Goal: Task Accomplishment & Management: Use online tool/utility

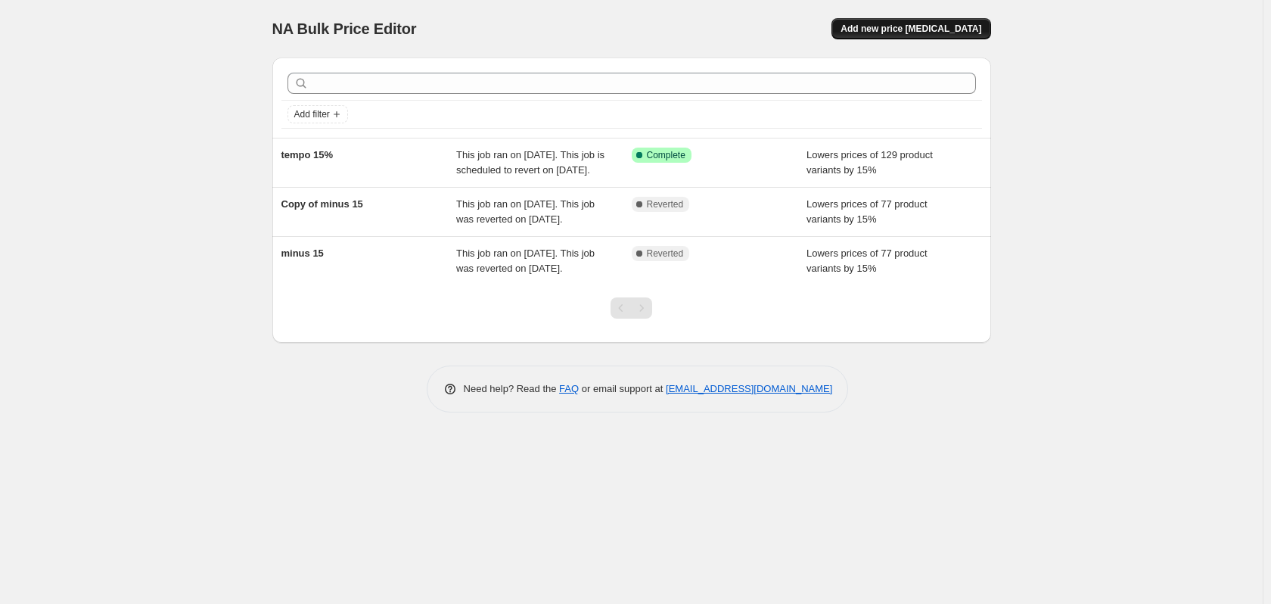
click at [940, 31] on span "Add new price [MEDICAL_DATA]" at bounding box center [911, 29] width 141 height 12
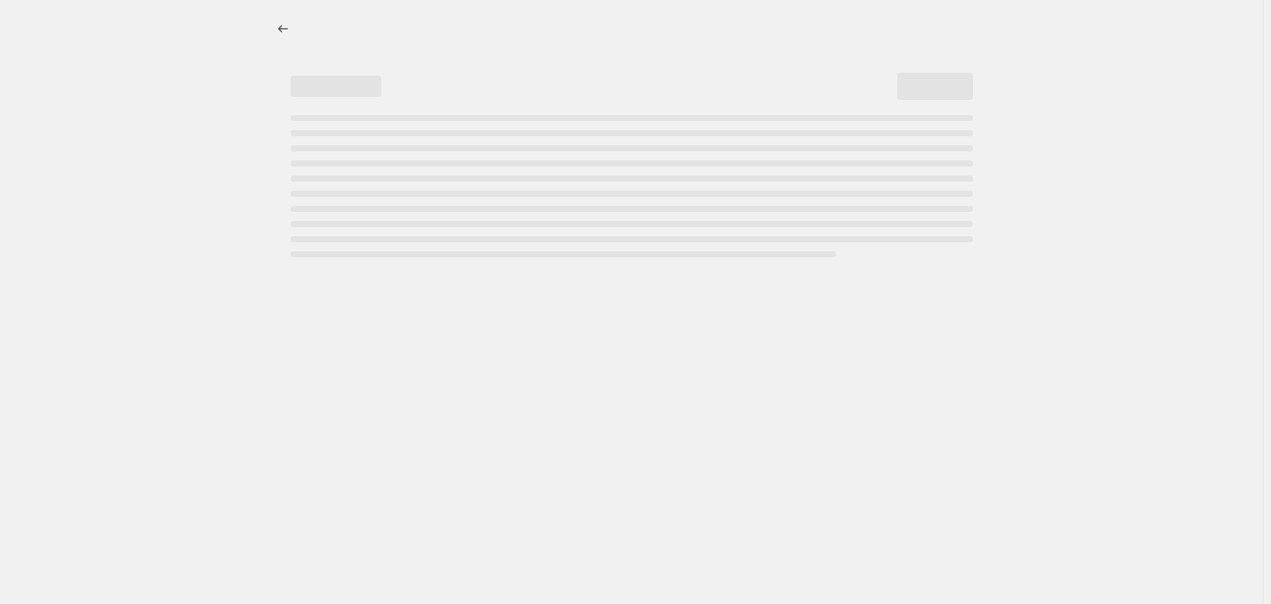
select select "percentage"
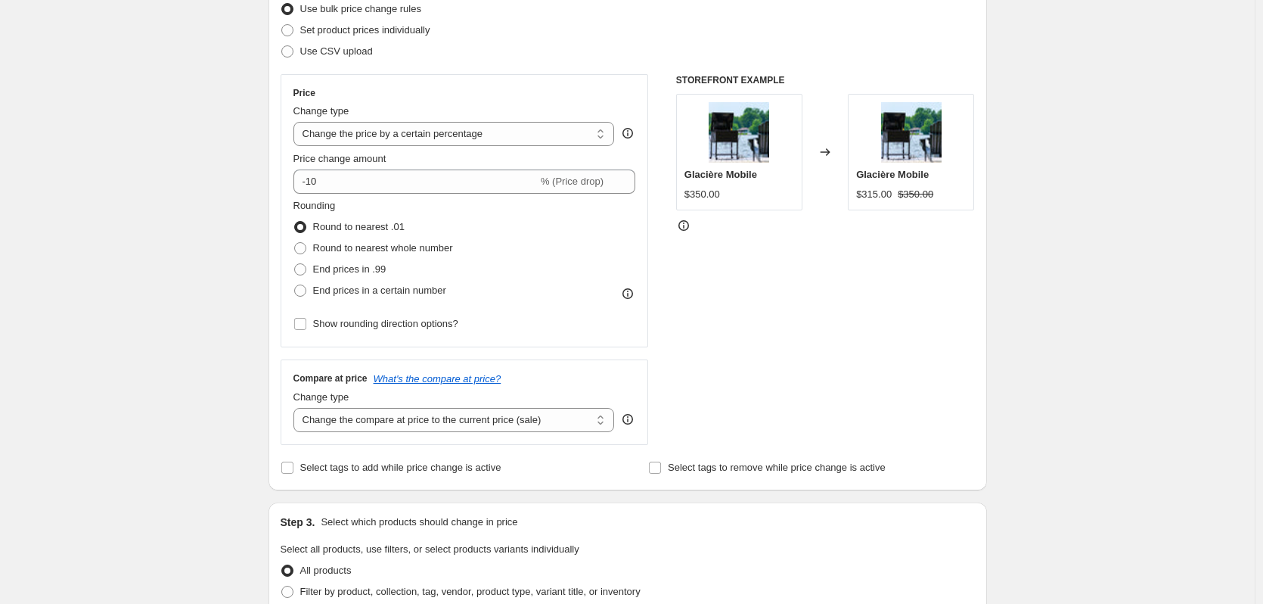
scroll to position [76, 0]
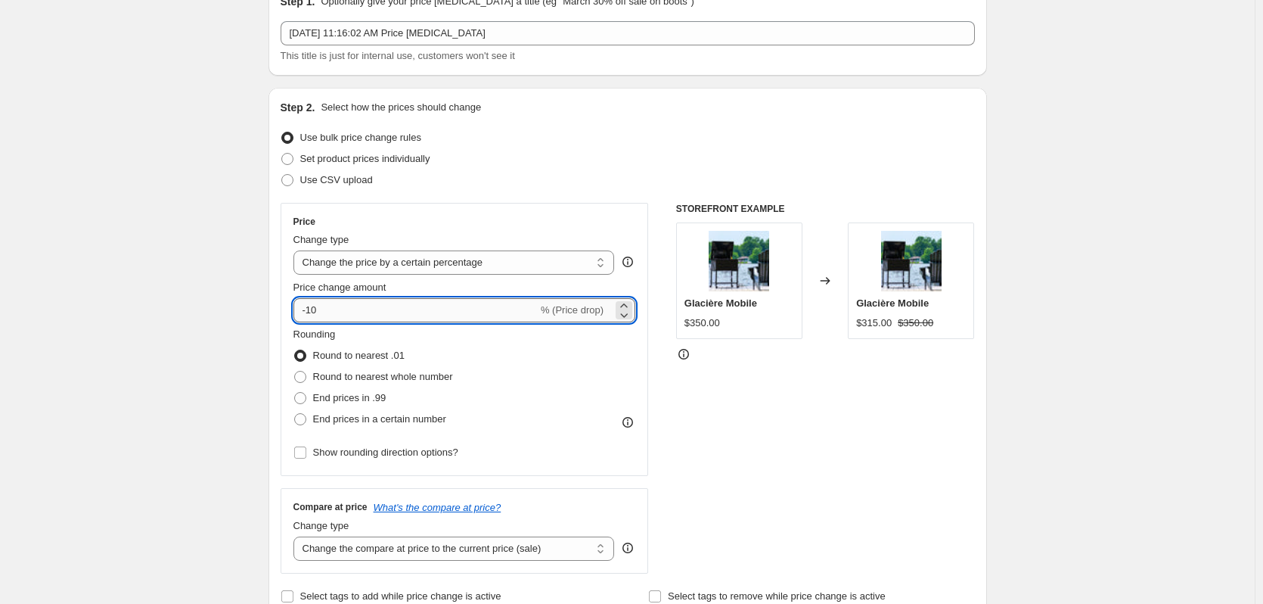
click at [356, 312] on input "-10" at bounding box center [416, 310] width 244 height 24
click at [627, 315] on icon at bounding box center [624, 314] width 15 height 15
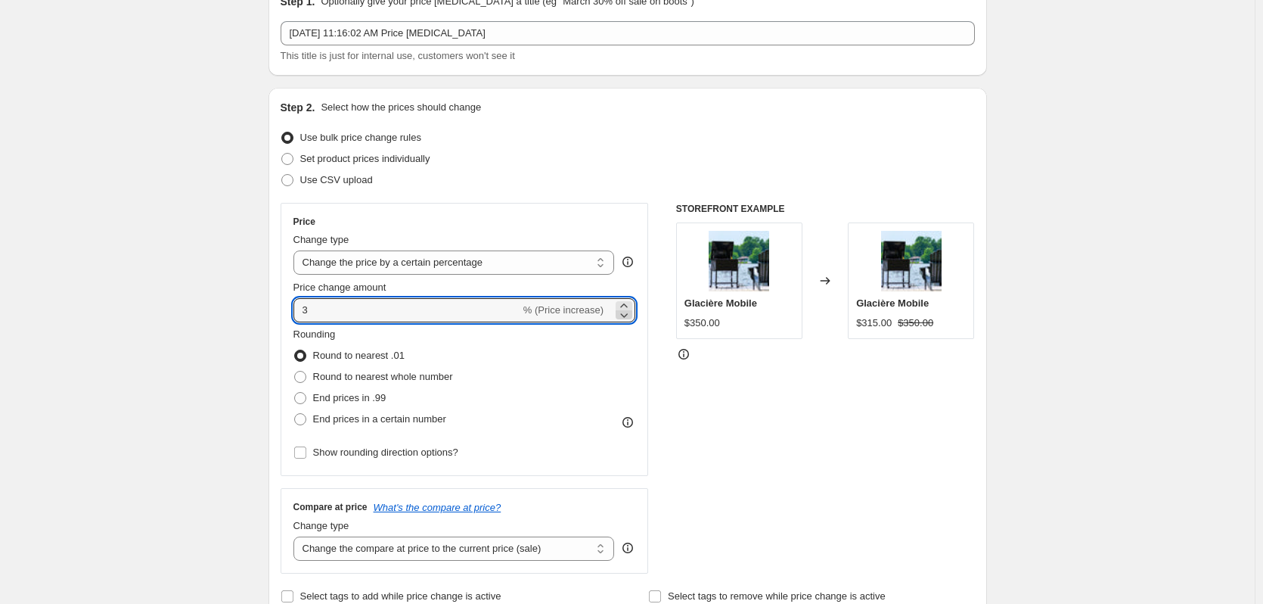
click at [627, 315] on icon at bounding box center [624, 314] width 15 height 15
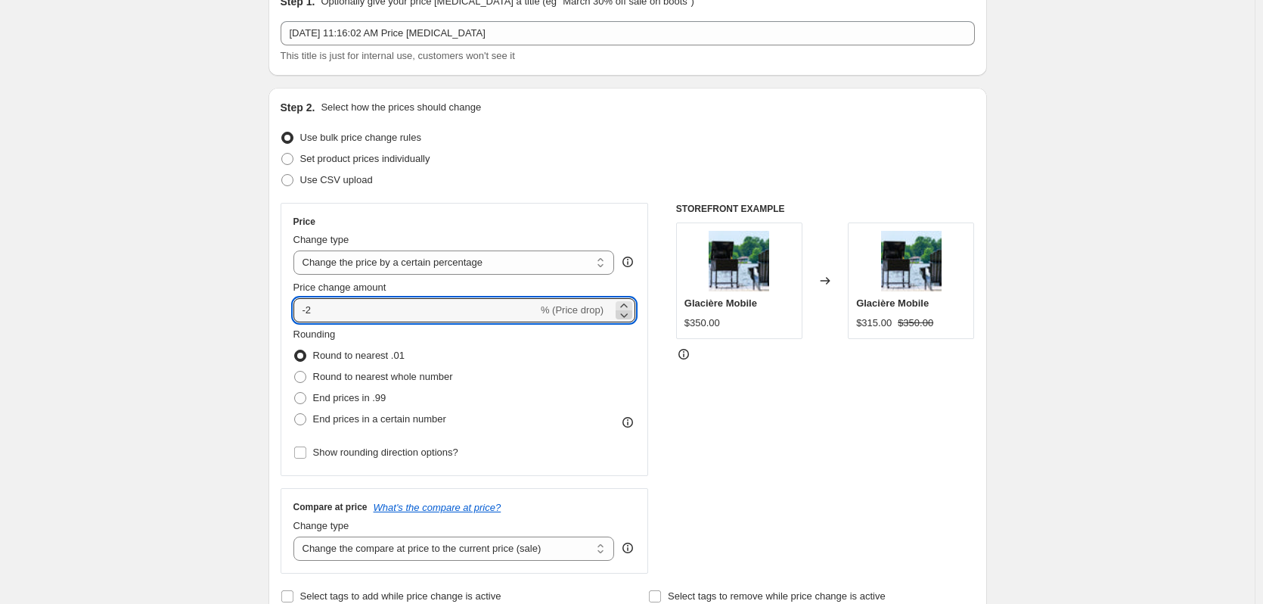
click at [627, 315] on icon at bounding box center [624, 314] width 15 height 15
type input "-5"
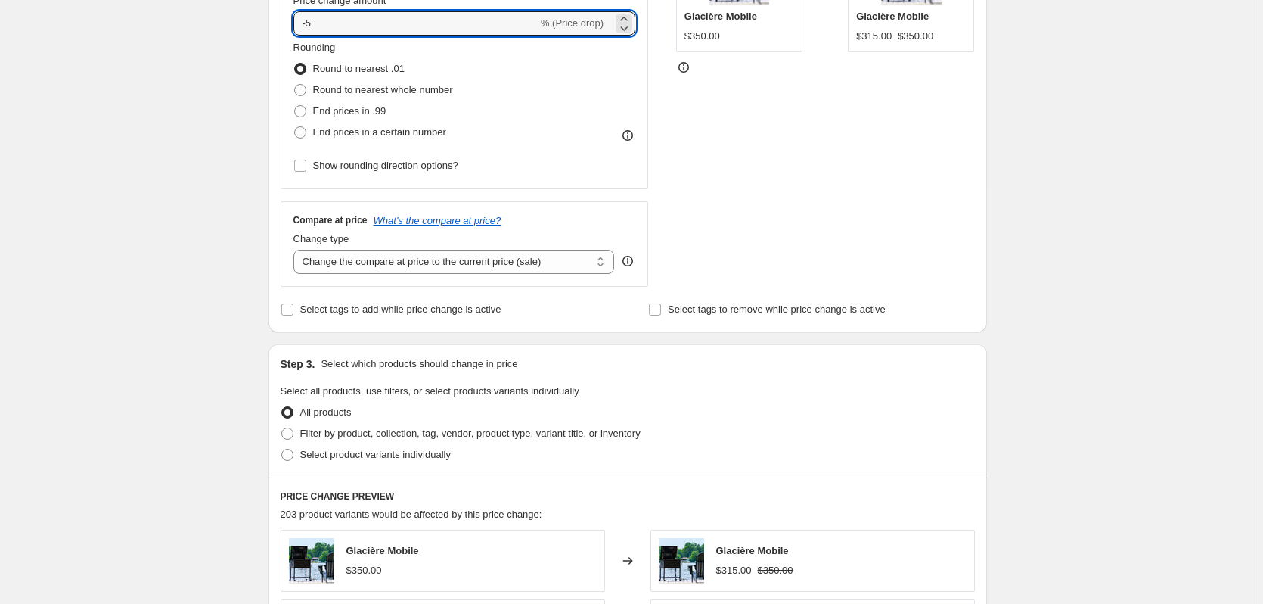
scroll to position [454, 0]
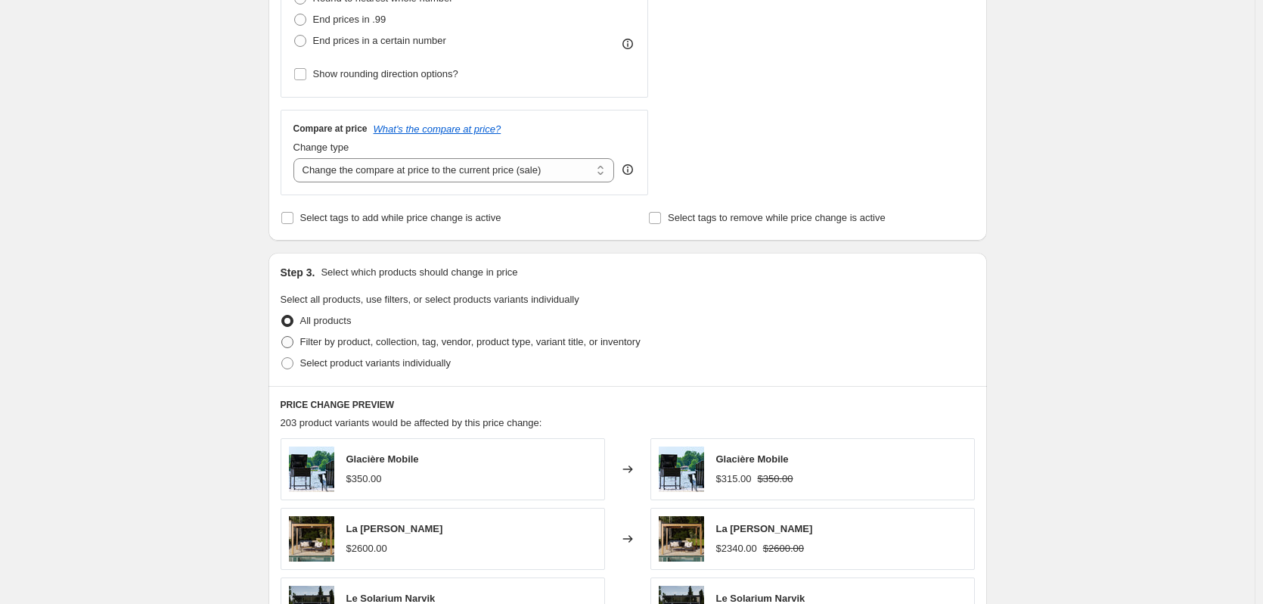
click at [390, 350] on label "Filter by product, collection, tag, vendor, product type, variant title, or inv…" at bounding box center [461, 341] width 360 height 21
click at [282, 337] on input "Filter by product, collection, tag, vendor, product type, variant title, or inv…" at bounding box center [281, 336] width 1 height 1
radio input "true"
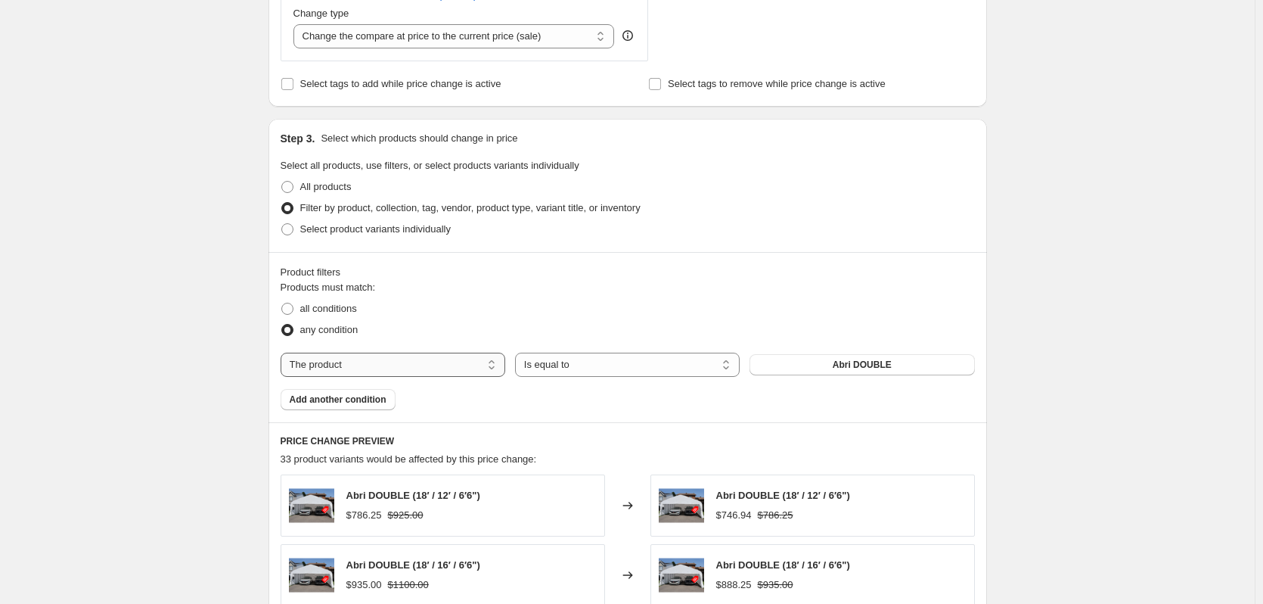
scroll to position [605, 0]
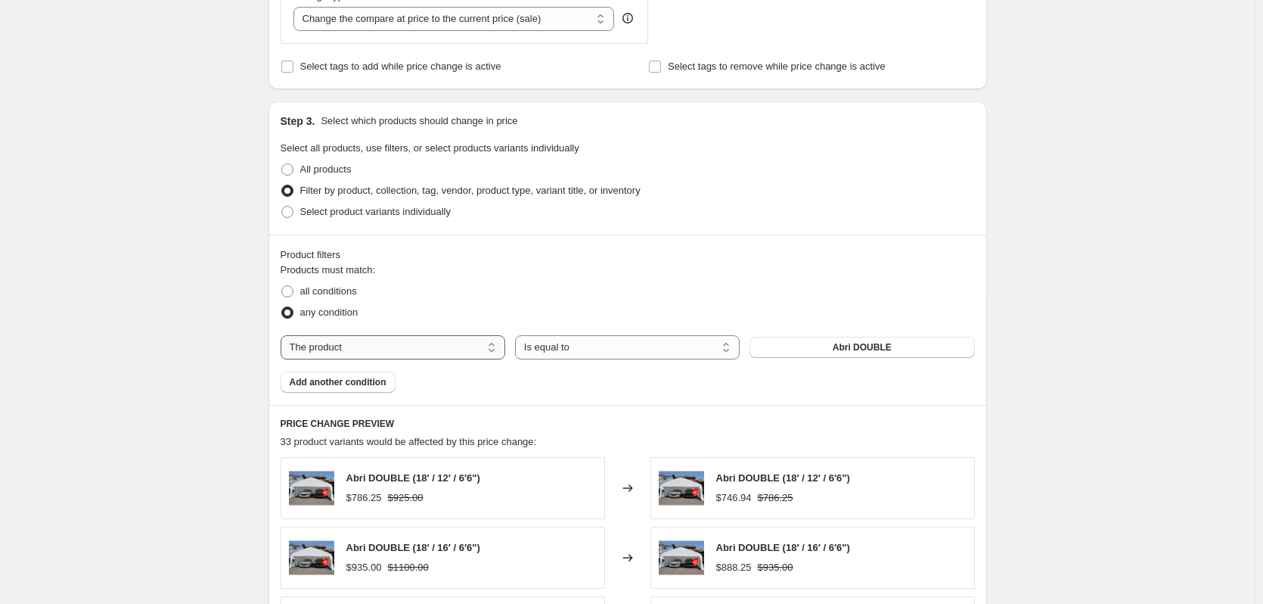
click at [415, 347] on select "The product The product's collection The product's tag The product's vendor The…" at bounding box center [393, 347] width 225 height 24
select select "collection"
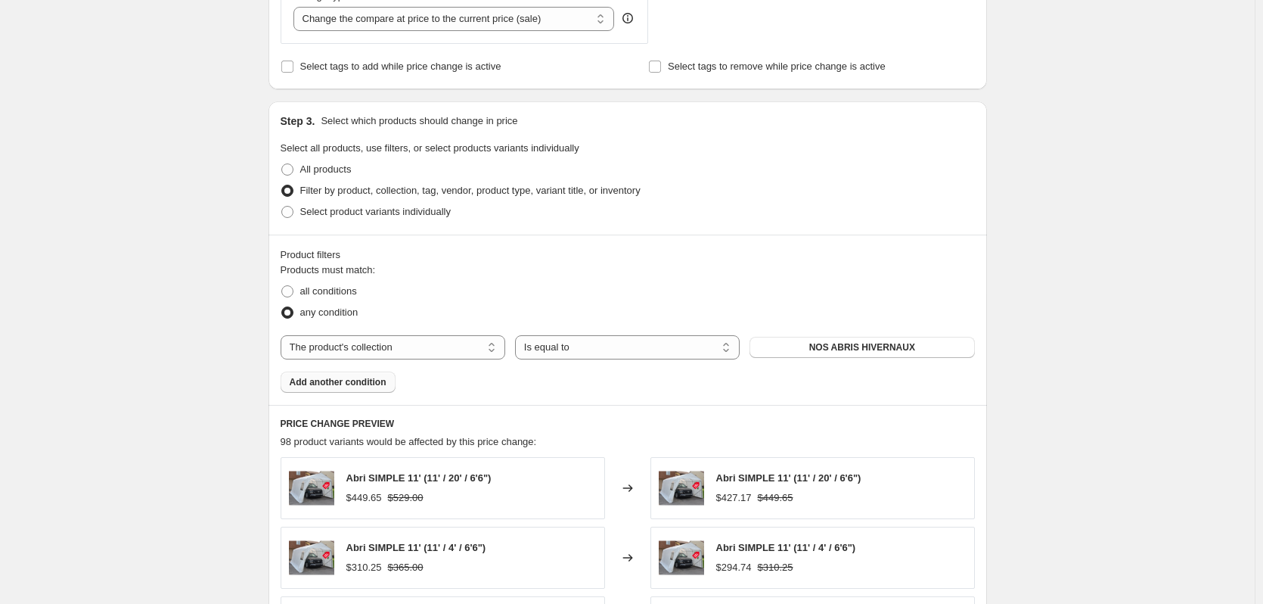
click at [352, 387] on span "Add another condition" at bounding box center [338, 382] width 97 height 12
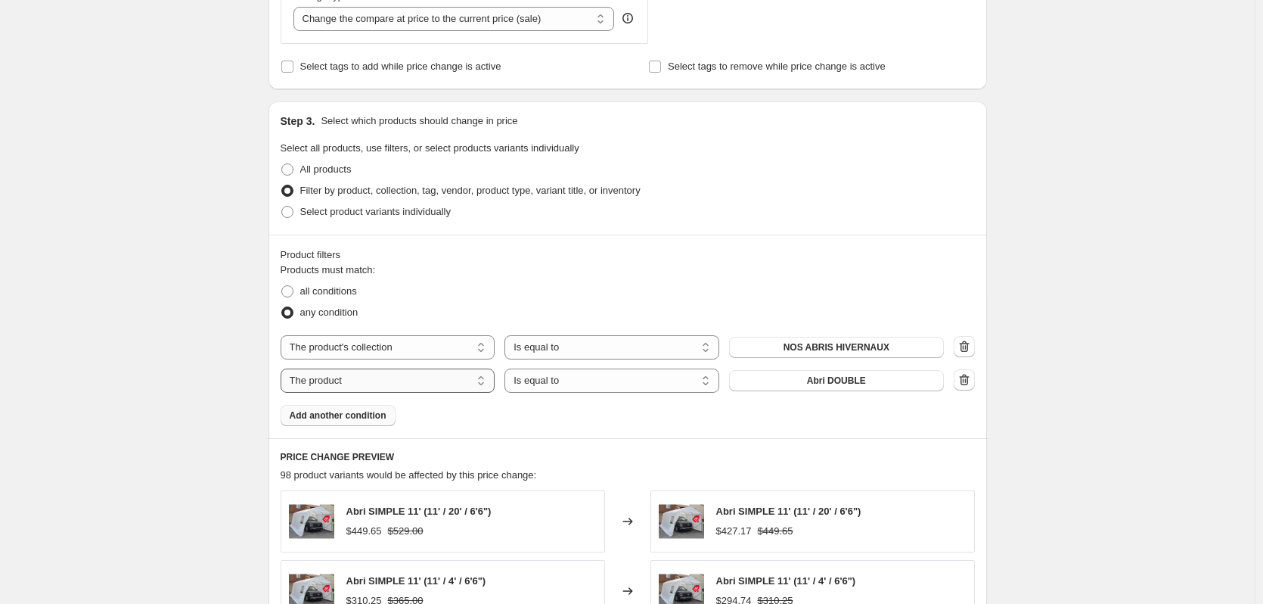
click at [367, 382] on select "The product The product's collection The product's tag The product's vendor The…" at bounding box center [388, 380] width 215 height 24
select select "collection"
click at [833, 387] on span "NOS ABRIS HIVERNAUX" at bounding box center [837, 381] width 106 height 12
click at [368, 422] on button "Add another condition" at bounding box center [338, 415] width 115 height 21
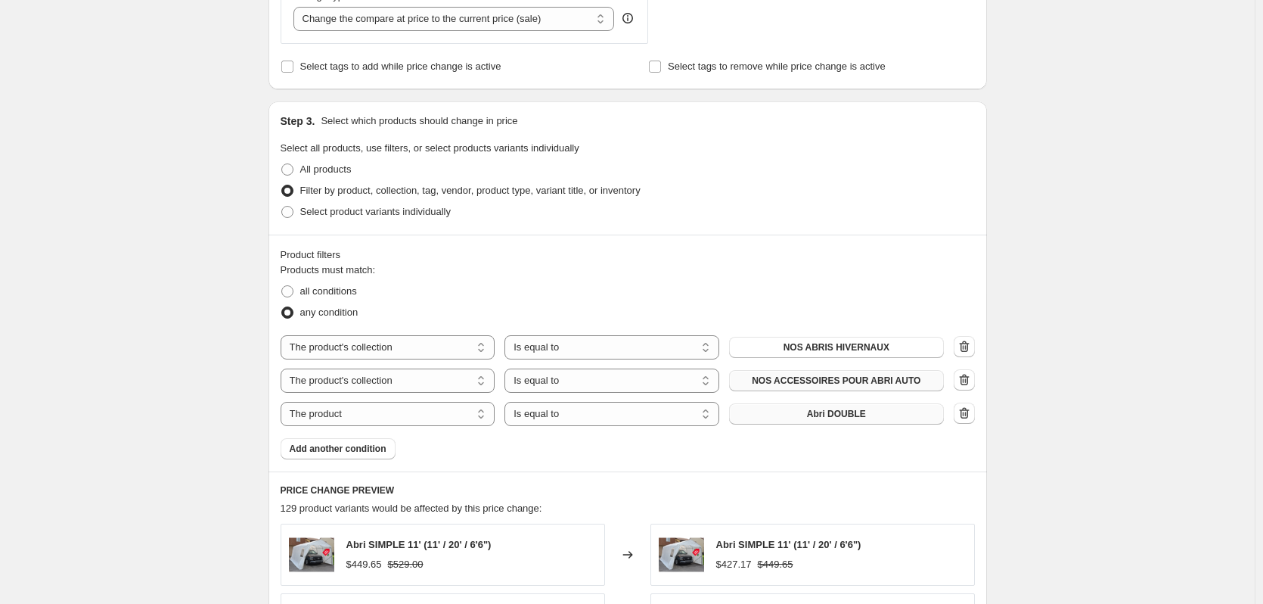
click at [797, 424] on button "Abri DOUBLE" at bounding box center [836, 413] width 215 height 21
click at [359, 415] on select "The product The product's collection The product's tag The product's vendor The…" at bounding box center [388, 414] width 215 height 24
select select "collection"
click at [840, 411] on span "NOS ABRIS HIVERNAUX" at bounding box center [837, 414] width 106 height 12
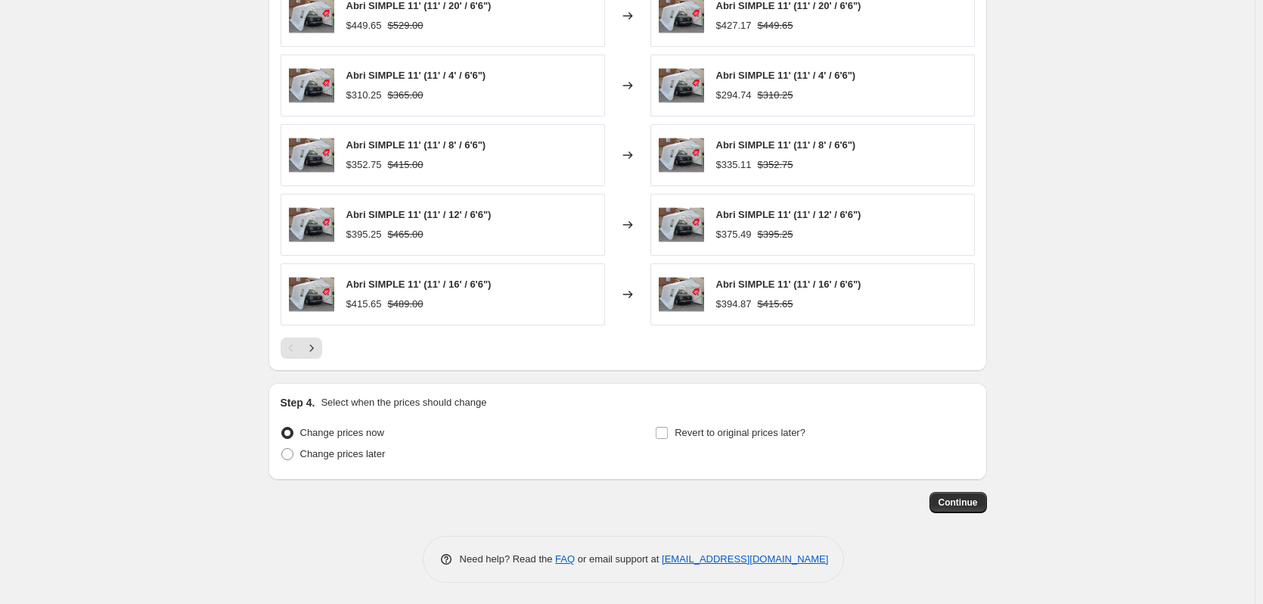
scroll to position [1146, 0]
click at [352, 461] on label "Change prices later" at bounding box center [333, 452] width 105 height 21
click at [282, 447] on input "Change prices later" at bounding box center [281, 446] width 1 height 1
radio input "true"
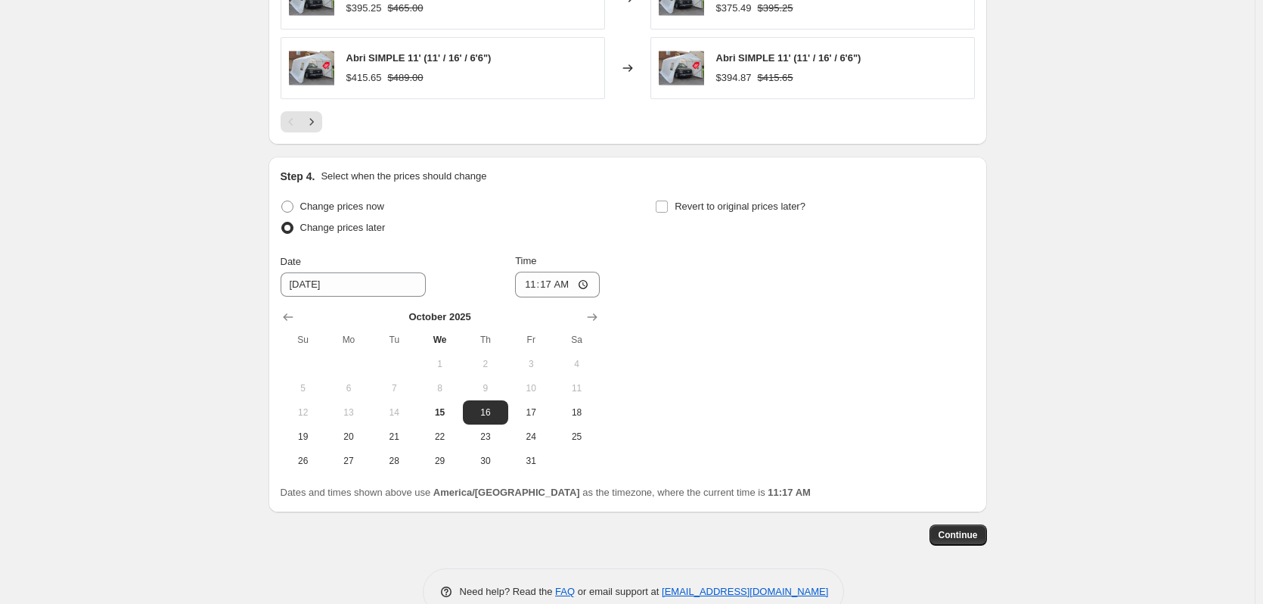
scroll to position [1405, 0]
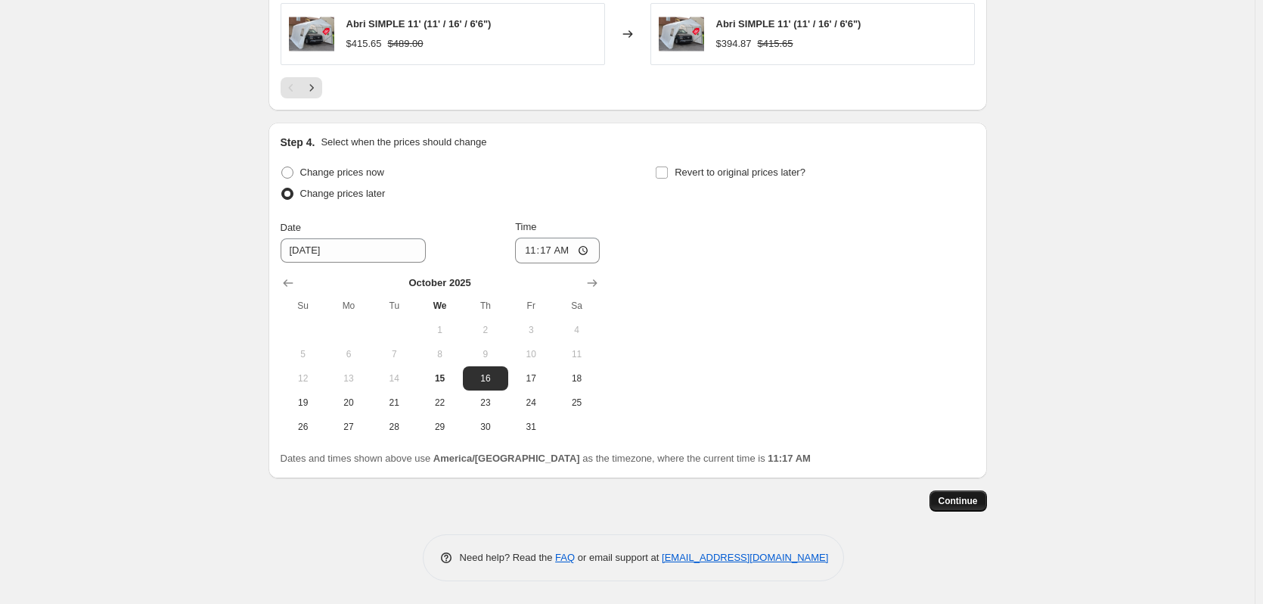
click at [953, 505] on span "Continue" at bounding box center [958, 501] width 39 height 12
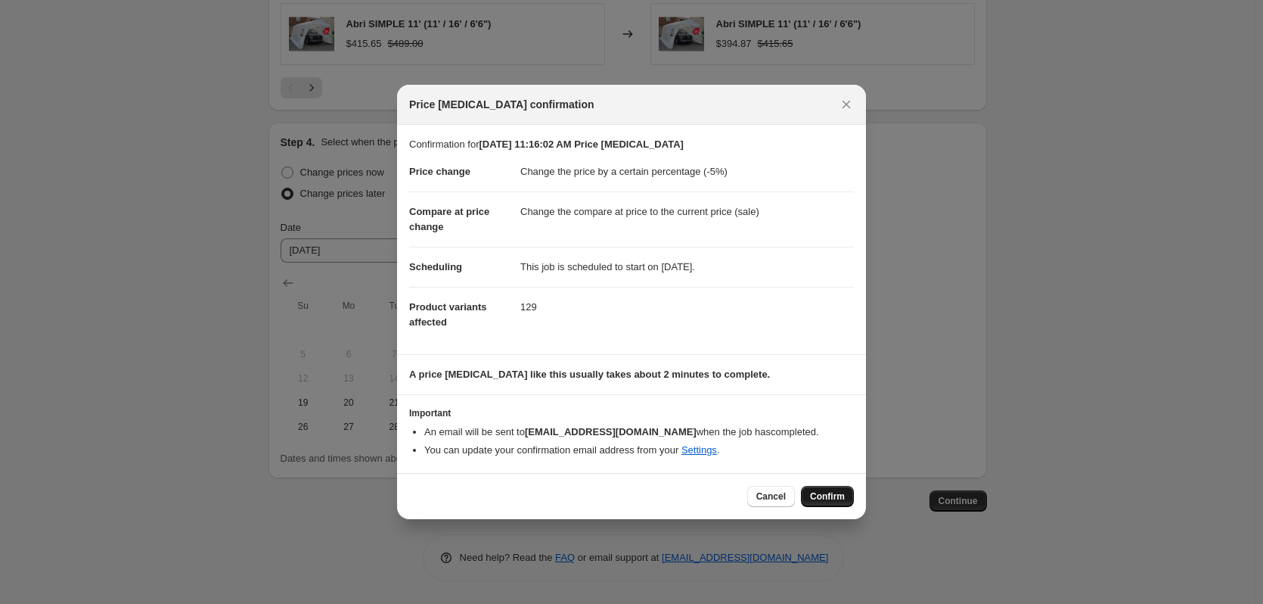
click at [813, 491] on span "Confirm" at bounding box center [827, 496] width 35 height 12
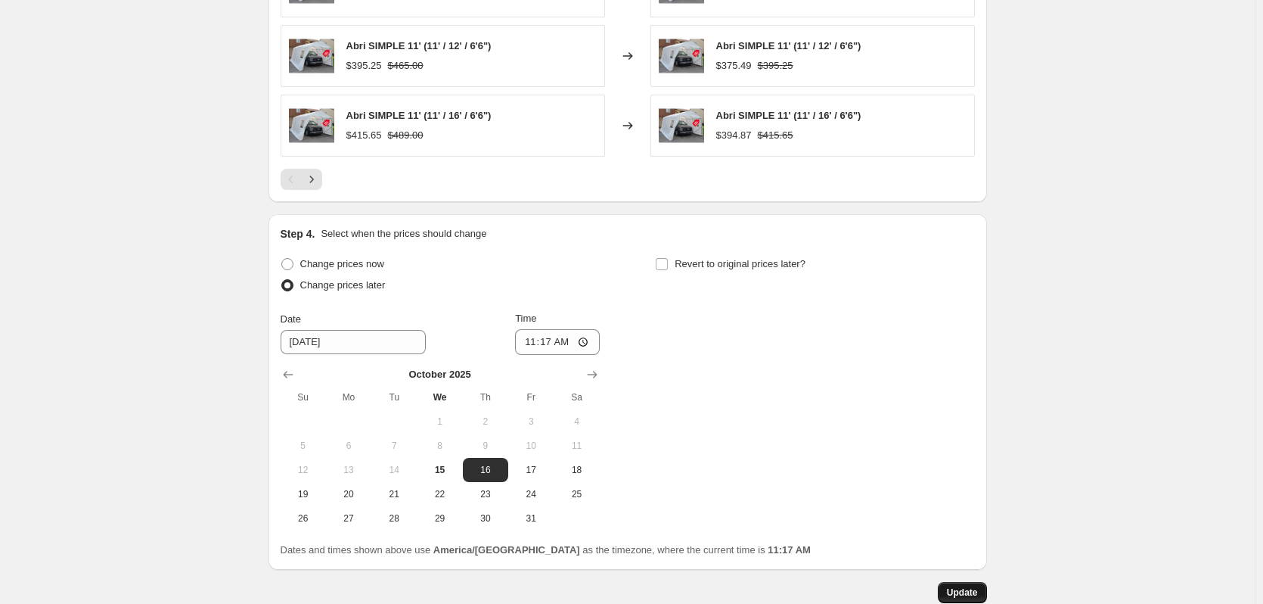
click at [954, 597] on span "Update" at bounding box center [962, 592] width 31 height 12
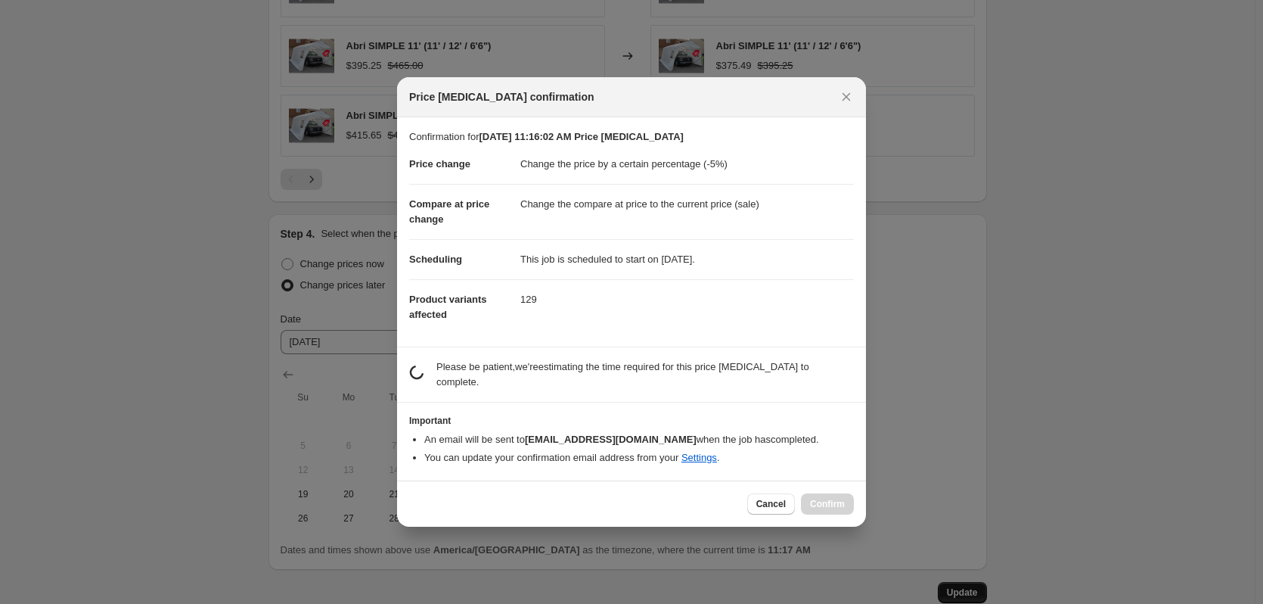
scroll to position [0, 0]
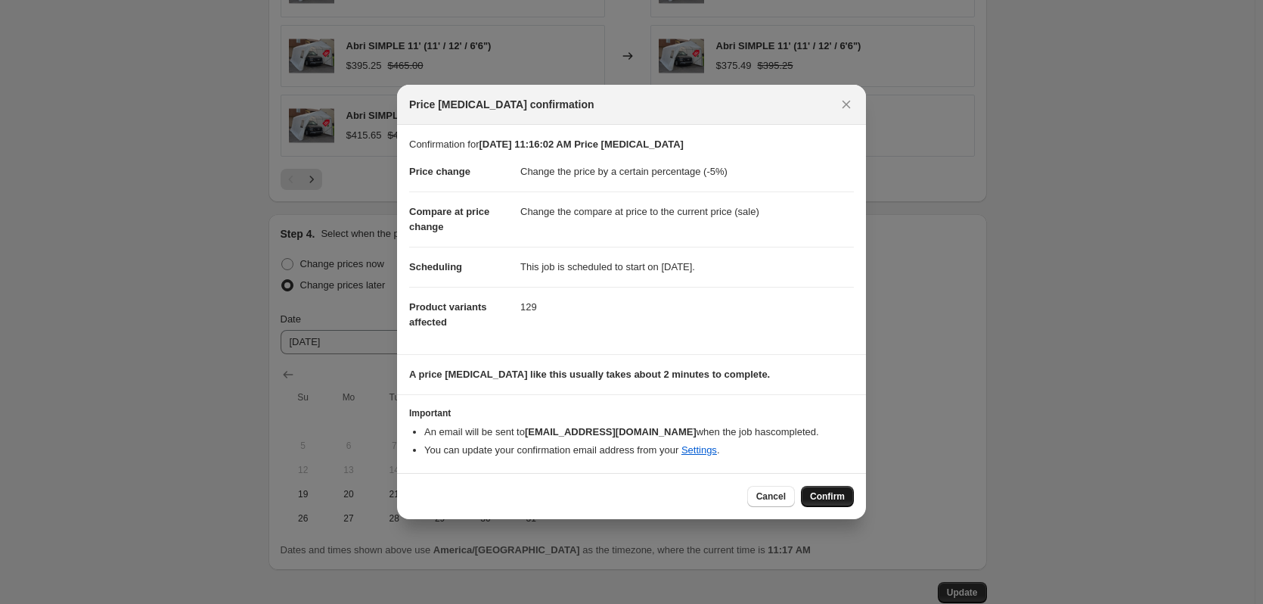
click at [819, 496] on span "Confirm" at bounding box center [827, 496] width 35 height 12
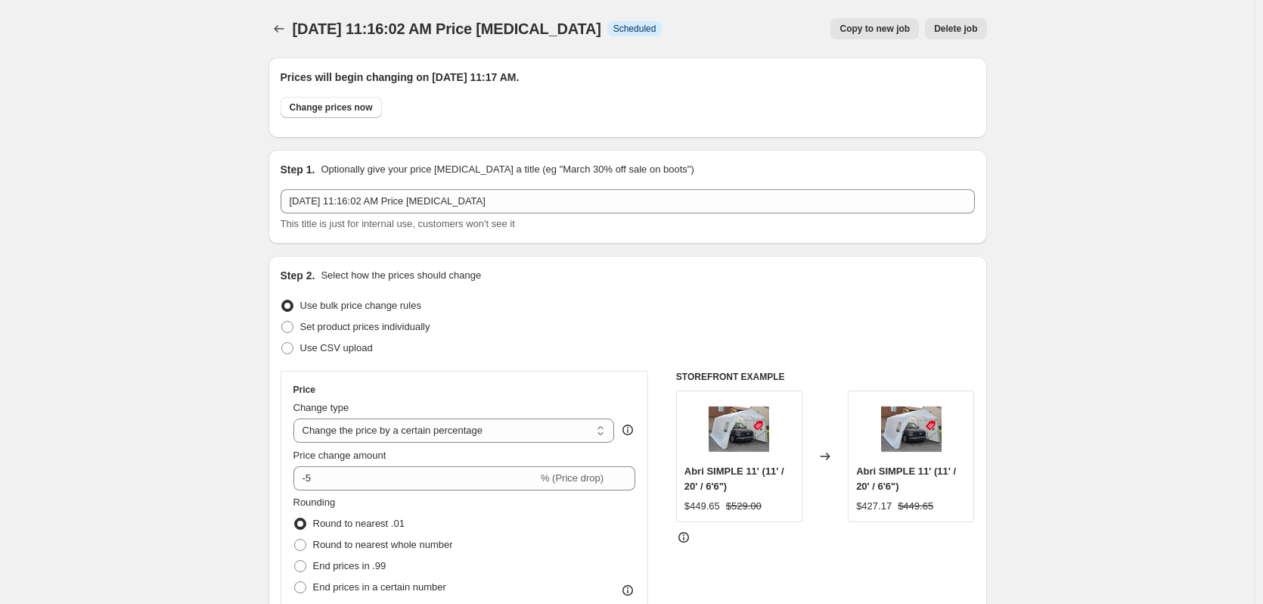
scroll to position [1405, 0]
